Goal: Task Accomplishment & Management: Manage account settings

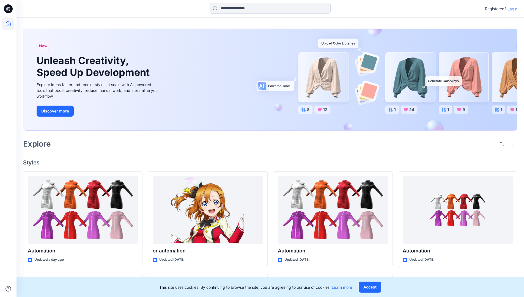
click at [511, 9] on p "Login" at bounding box center [513, 9] width 10 height 6
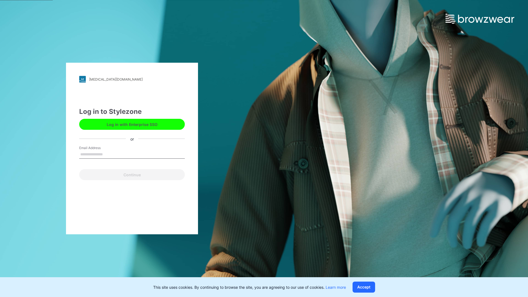
click at [109, 154] on input "Email Address" at bounding box center [132, 155] width 106 height 8
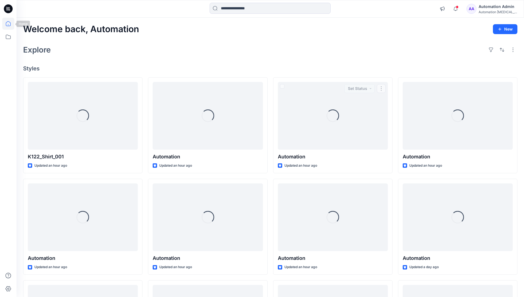
click at [10, 24] on icon at bounding box center [8, 23] width 5 height 5
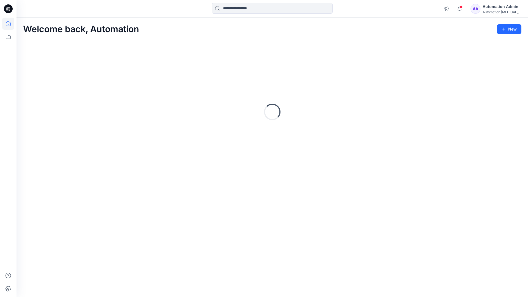
click at [494, 10] on div "Automation testim..." at bounding box center [502, 12] width 39 height 4
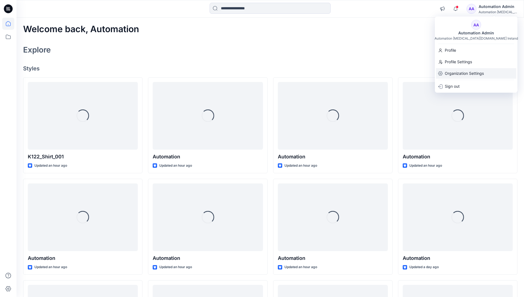
click at [463, 75] on p "Organization Settings" at bounding box center [464, 73] width 39 height 10
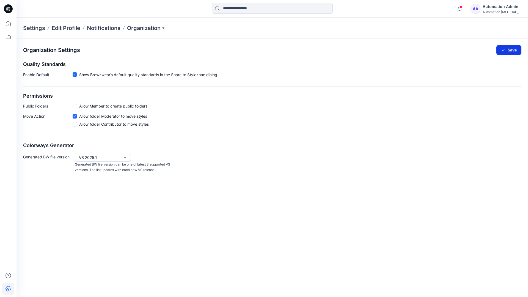
click at [512, 48] on button "Save" at bounding box center [509, 50] width 25 height 10
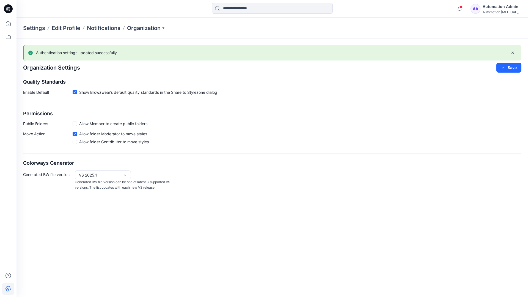
click at [502, 12] on div "Automation testim..." at bounding box center [502, 12] width 39 height 4
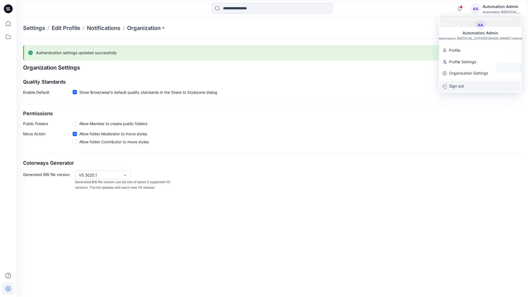
click at [466, 85] on div "Sign out" at bounding box center [481, 86] width 80 height 10
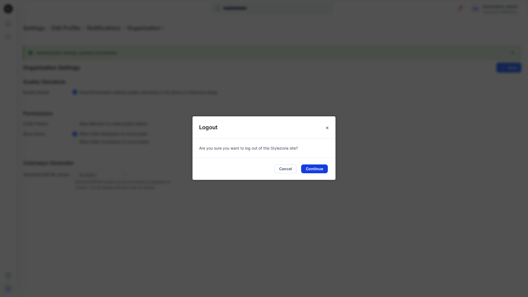
click at [319, 167] on button "Continue" at bounding box center [314, 169] width 27 height 9
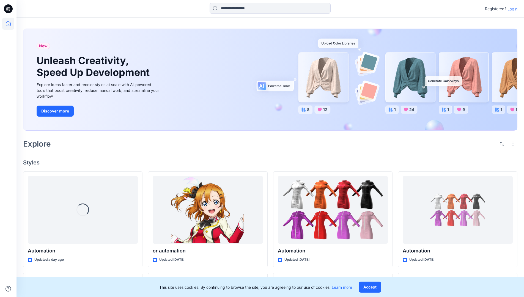
click at [514, 9] on p "Login" at bounding box center [513, 9] width 10 height 6
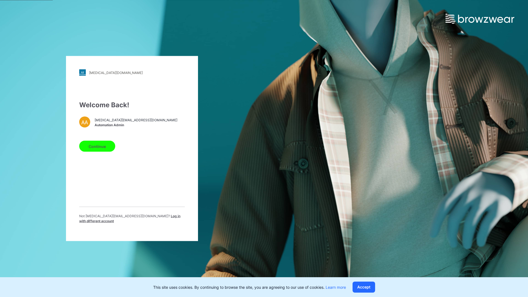
click at [141, 218] on span "Log in with different account" at bounding box center [129, 218] width 101 height 9
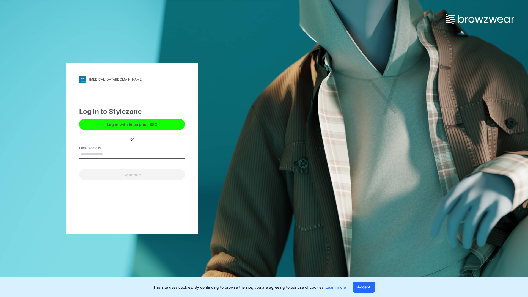
click at [117, 155] on input "Email Address" at bounding box center [132, 155] width 106 height 8
type input "**********"
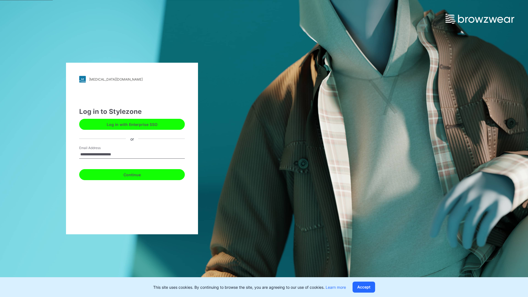
click at [133, 174] on button "Continue" at bounding box center [132, 174] width 106 height 11
